Goal: Check status: Check status

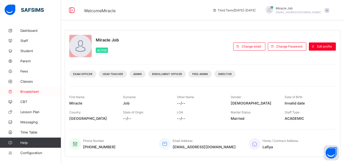
click at [40, 91] on span "Broadsheet" at bounding box center [40, 92] width 41 height 4
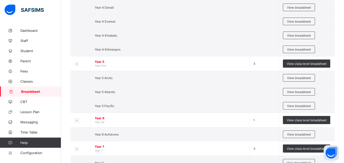
scroll to position [597, 0]
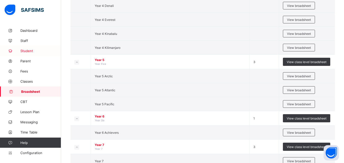
click at [32, 51] on span "Student" at bounding box center [40, 51] width 41 height 4
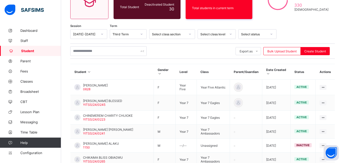
scroll to position [158, 0]
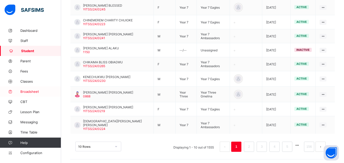
click at [36, 91] on span "Broadsheet" at bounding box center [40, 92] width 41 height 4
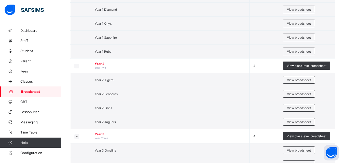
scroll to position [414, 0]
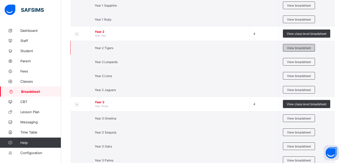
click at [297, 47] on span "View broadsheet" at bounding box center [299, 48] width 24 height 4
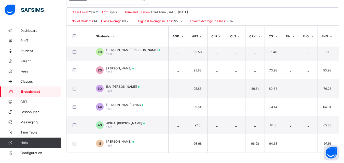
scroll to position [152, 0]
click at [39, 91] on span "Broadsheet" at bounding box center [41, 92] width 40 height 4
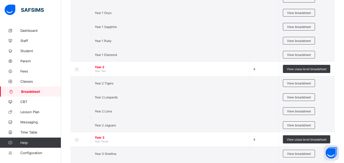
scroll to position [368, 0]
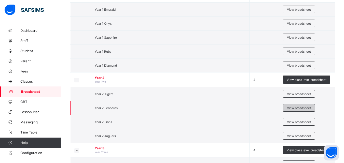
click at [291, 107] on span "View broadsheet" at bounding box center [299, 108] width 24 height 4
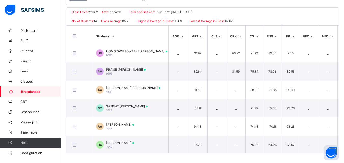
scroll to position [58, 0]
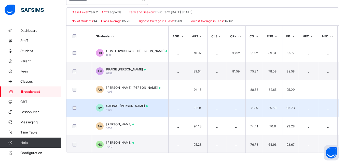
click at [126, 108] on div "SAFINAT OSHAFU YUSUF 1029" at bounding box center [126, 108] width 41 height 8
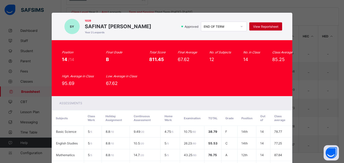
click at [261, 24] on div "View Reportsheet" at bounding box center [265, 26] width 33 height 8
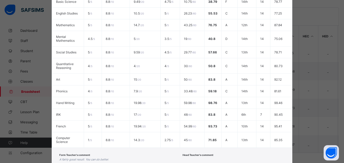
scroll to position [164, 0]
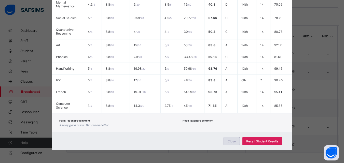
click at [235, 140] on span "Close" at bounding box center [231, 141] width 8 height 4
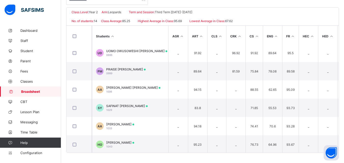
scroll to position [0, 0]
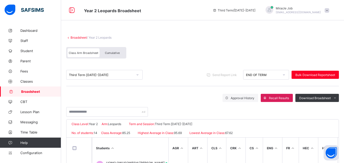
click at [100, 72] on div "Third Term 2024-2025" at bounding box center [99, 74] width 66 height 7
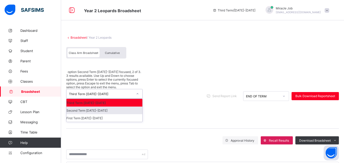
click at [86, 107] on div "Second Term 2024-2025" at bounding box center [104, 111] width 76 height 8
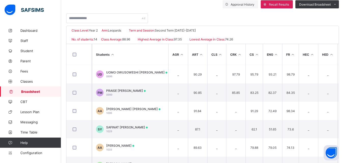
scroll to position [53, 0]
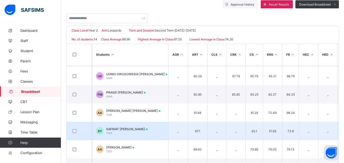
click at [147, 131] on td "SY SAFINAT OSHAFU YUSUF 1029" at bounding box center [130, 131] width 76 height 18
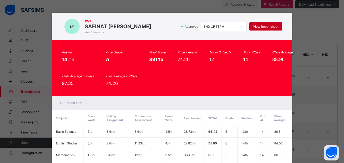
click at [267, 25] on span "View Reportsheet" at bounding box center [265, 27] width 25 height 4
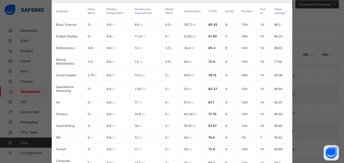
scroll to position [164, 0]
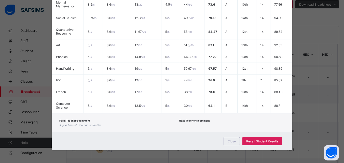
click at [222, 139] on div "Close Recall Student Results" at bounding box center [172, 141] width 241 height 18
click at [227, 140] on div "Close" at bounding box center [231, 141] width 16 height 8
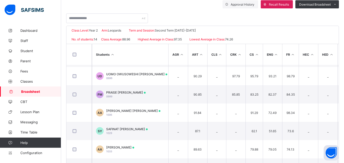
scroll to position [0, 0]
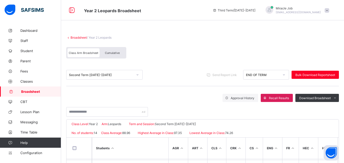
click at [101, 80] on div "Second Term 2024-2025 Send Report Link END OF TERM Bulk Download Reportsheet" at bounding box center [202, 75] width 272 height 23
click at [97, 74] on div "Second Term 2024-2025" at bounding box center [101, 75] width 64 height 4
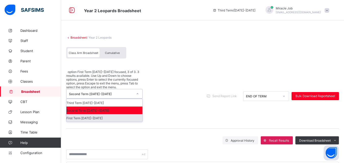
click at [85, 114] on div "First Term 2024-2025" at bounding box center [104, 118] width 76 height 8
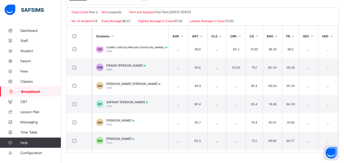
scroll to position [62, 0]
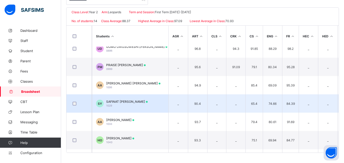
click at [155, 102] on td "SY SAFINAT OSHAFU YUSUF 1029" at bounding box center [130, 103] width 76 height 18
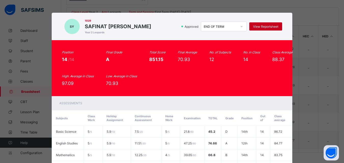
click at [266, 27] on span "View Reportsheet" at bounding box center [265, 27] width 25 height 4
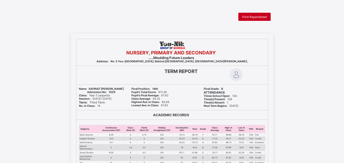
click at [252, 19] on div "Print Reportsheet" at bounding box center [254, 17] width 32 height 8
